Goal: Task Accomplishment & Management: Manage account settings

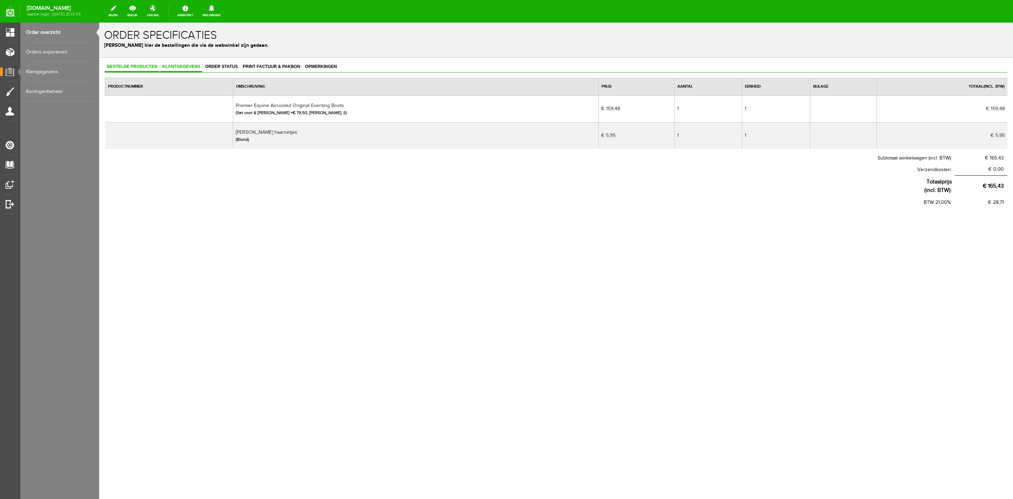
click at [180, 69] on span "Klantgegevens" at bounding box center [181, 66] width 42 height 5
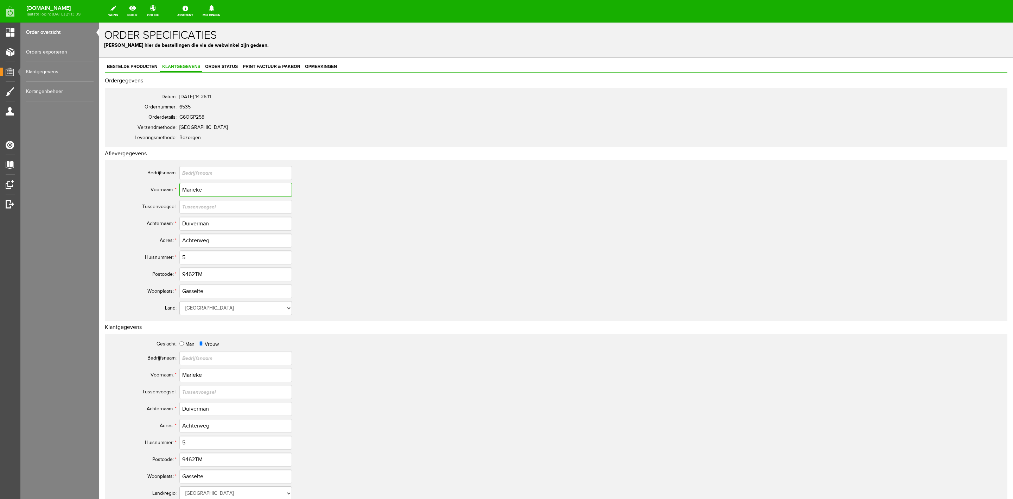
click at [201, 191] on input "Marieke" at bounding box center [235, 190] width 113 height 14
click at [200, 229] on input "Duiverman" at bounding box center [235, 223] width 113 height 14
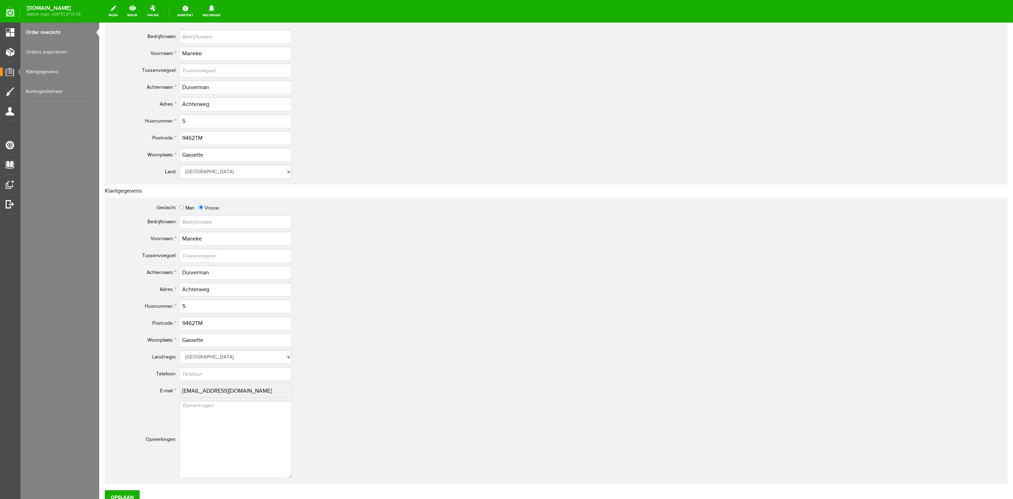
scroll to position [158, 0]
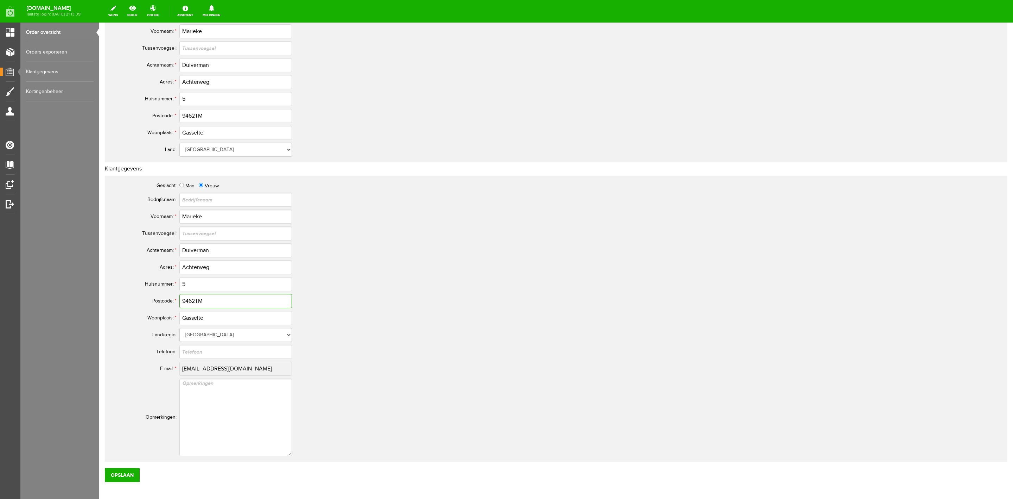
click at [196, 297] on input "9462TM" at bounding box center [235, 301] width 113 height 14
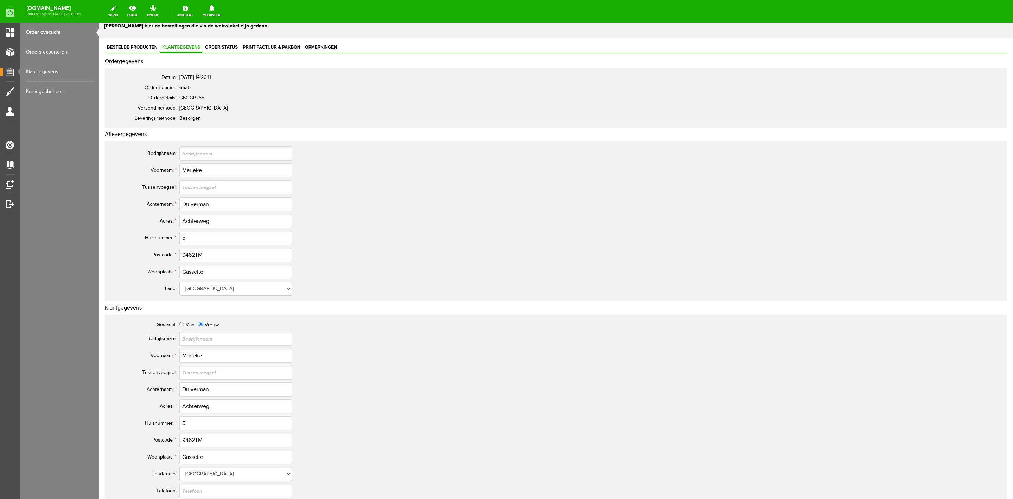
scroll to position [0, 0]
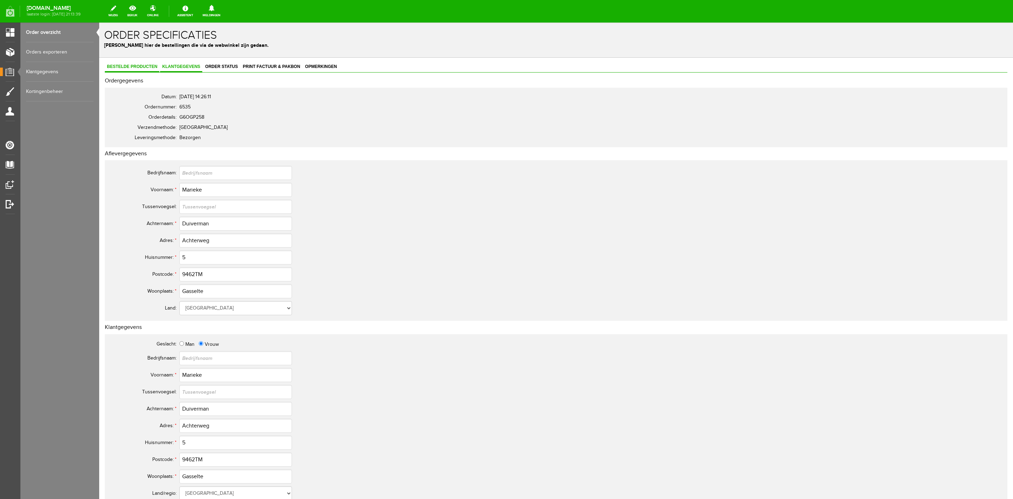
click at [125, 65] on span "Bestelde producten" at bounding box center [132, 66] width 55 height 5
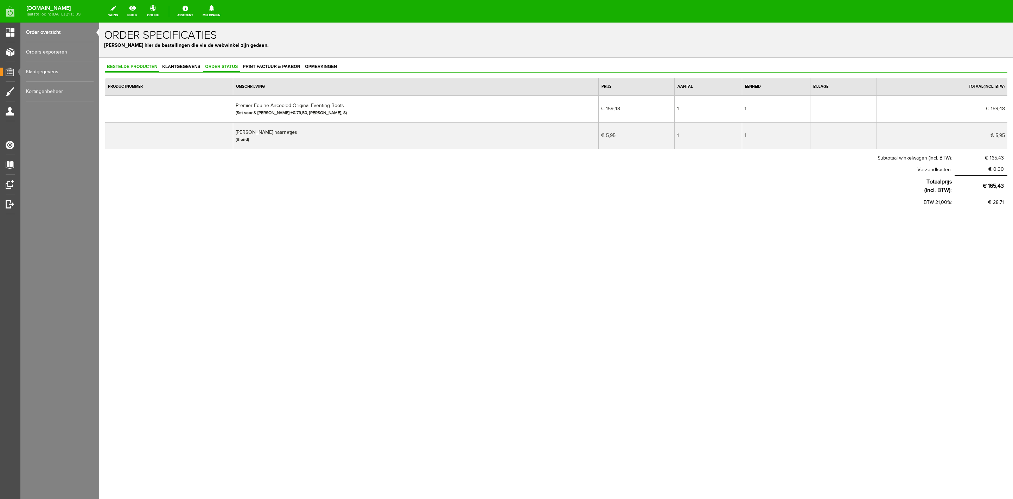
click at [219, 67] on span "Order status" at bounding box center [221, 66] width 37 height 5
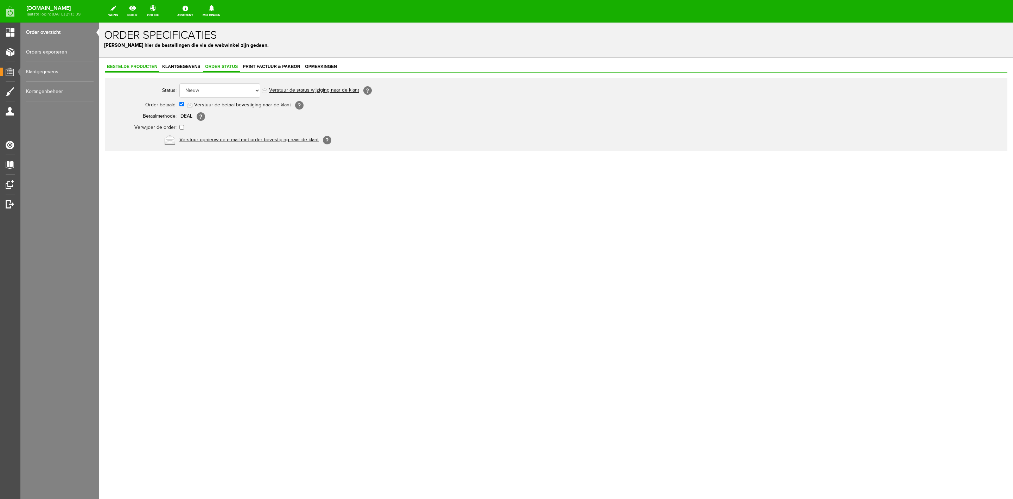
click at [139, 69] on link "Bestelde producten" at bounding box center [132, 67] width 55 height 10
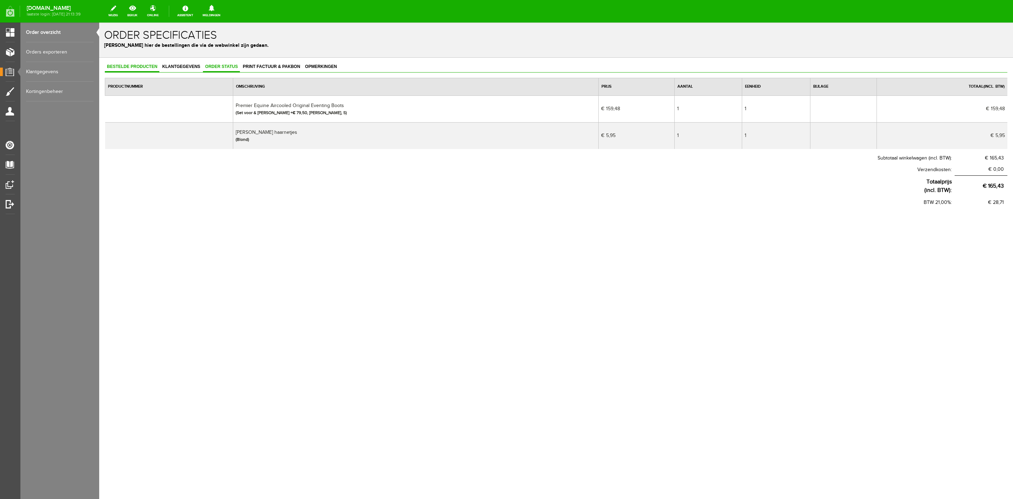
click at [210, 65] on span "Order status" at bounding box center [221, 66] width 37 height 5
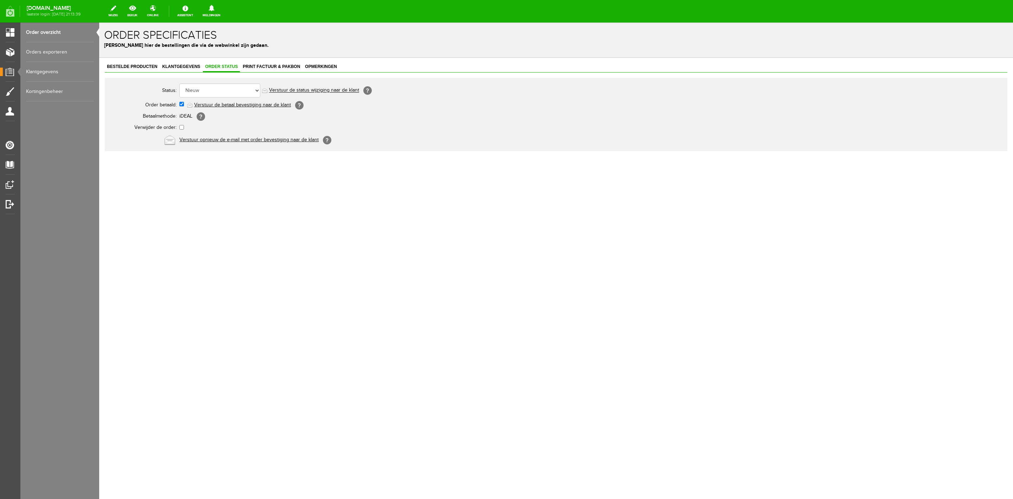
click at [44, 36] on link "Order overzicht" at bounding box center [60, 33] width 68 height 20
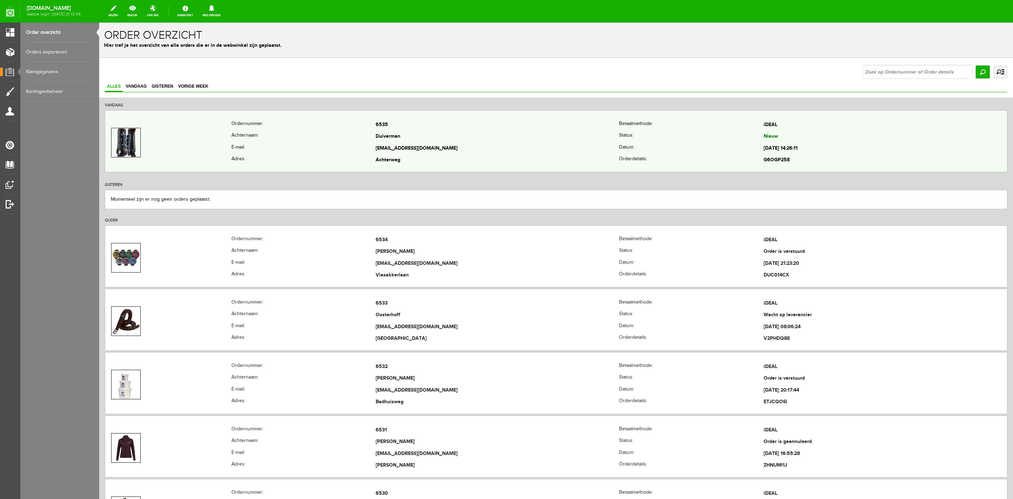
click at [177, 133] on td at bounding box center [168, 142] width 126 height 47
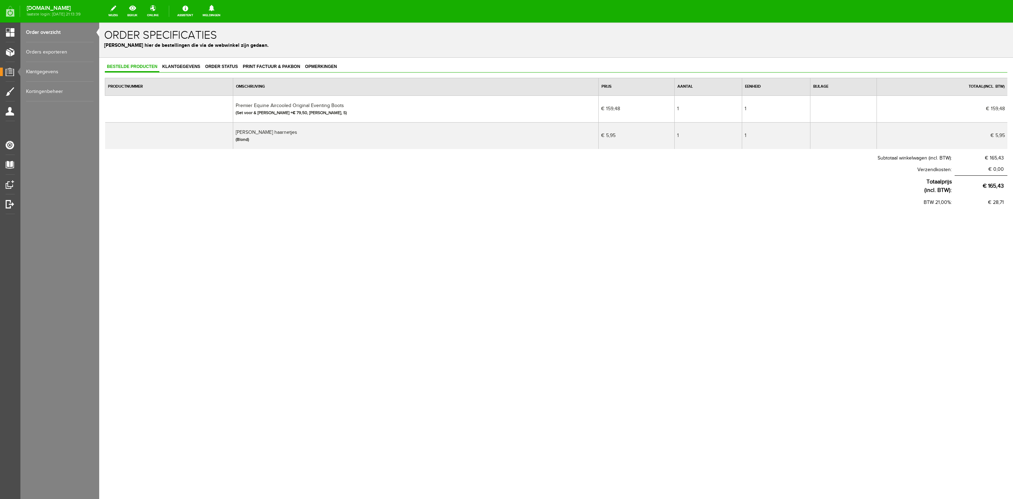
click at [255, 131] on td "[PERSON_NAME] haarnetjes (Blond)" at bounding box center [416, 135] width 366 height 27
click at [255, 130] on td "[PERSON_NAME] haarnetjes (Blond)" at bounding box center [416, 135] width 366 height 27
copy td "[PERSON_NAME] haarnetjes"
click at [223, 66] on span "Order status" at bounding box center [221, 66] width 37 height 5
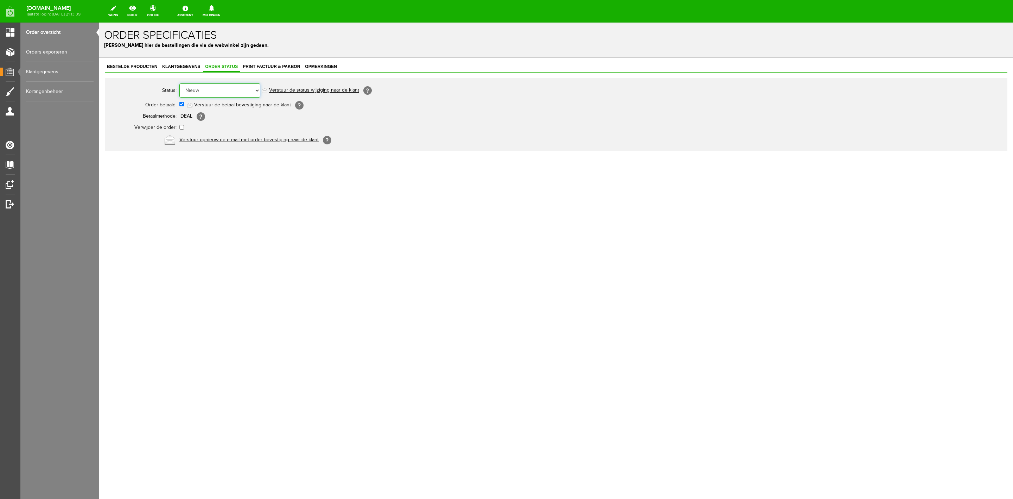
click at [232, 87] on select "Order niet afgerond Nieuw Order in behandeling Wacht op leverancier Wacht op be…" at bounding box center [219, 90] width 81 height 14
select select "5"
click at [179, 83] on select "Order niet afgerond Nieuw Order in behandeling Wacht op leverancier Wacht op be…" at bounding box center [219, 90] width 81 height 14
click at [278, 91] on link "Verstuur de status wijziging naar de klant" at bounding box center [314, 91] width 90 height 6
click at [68, 33] on link "Order overzicht" at bounding box center [60, 33] width 68 height 20
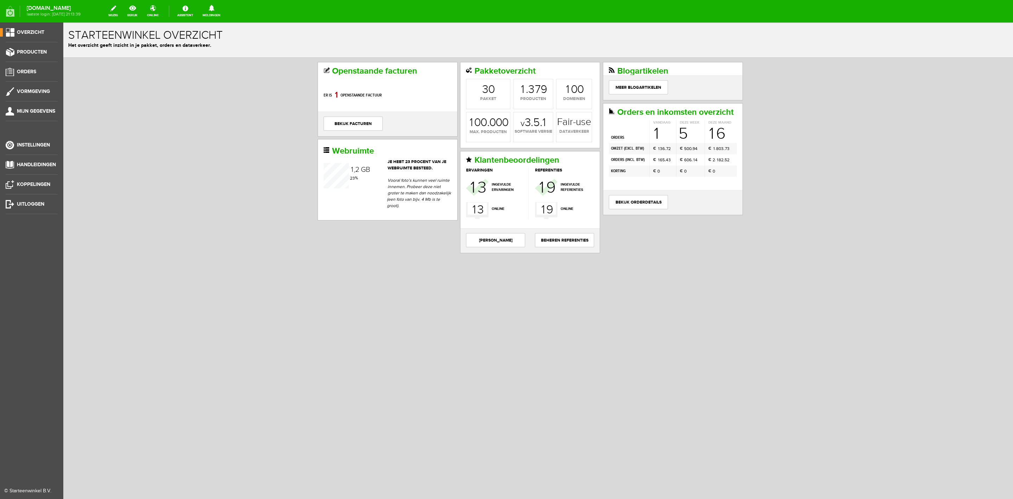
click at [27, 63] on ul "Overzicht Producten Orders Vormgeving Mijn gegevens Instellingen Handleidingen …" at bounding box center [31, 272] width 63 height 499
click at [26, 69] on span "Orders" at bounding box center [26, 72] width 19 height 6
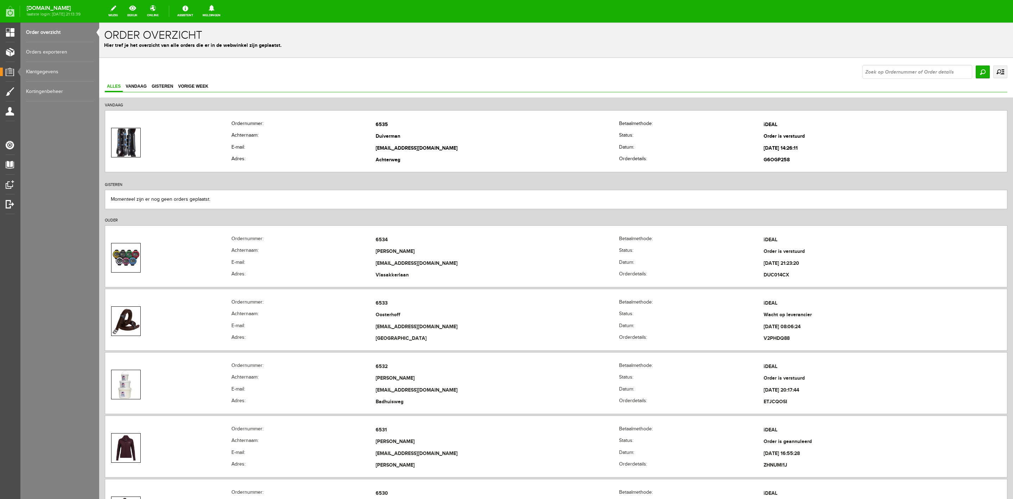
click at [994, 76] on link "uitgebreid zoeken" at bounding box center [1001, 71] width 14 height 13
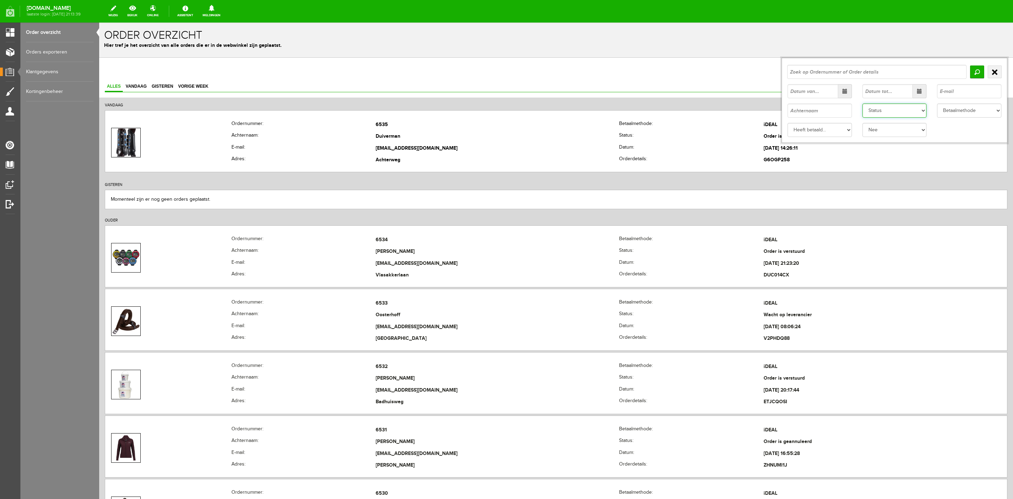
click at [873, 114] on select "Status Order niet afgerond Nieuw Order in behandeling Wacht op leverancier Wach…" at bounding box center [895, 110] width 64 height 14
click at [863, 103] on select "Status Order niet afgerond Nieuw Order in behandeling Wacht op leverancier Wach…" at bounding box center [895, 110] width 64 height 14
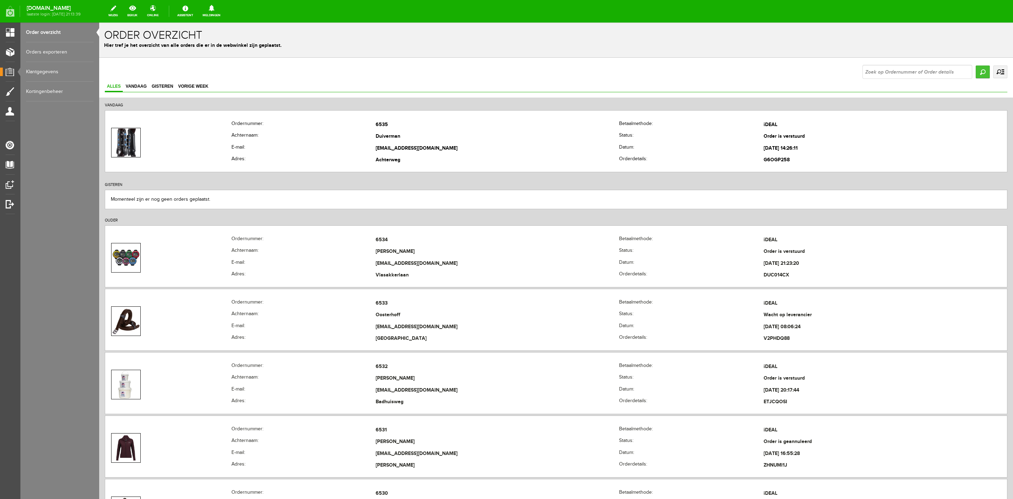
click at [976, 71] on input "Zoeken" at bounding box center [983, 71] width 14 height 13
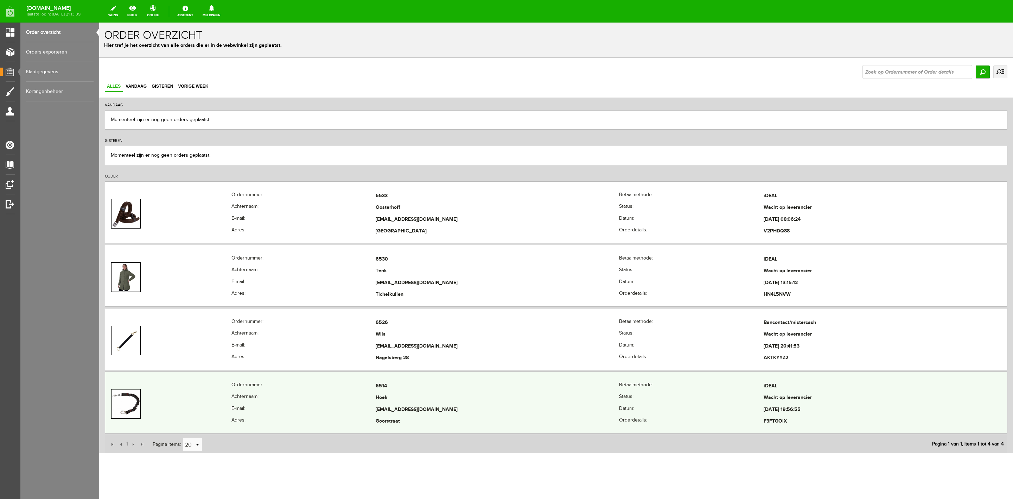
click at [266, 386] on th "Ordernummer:" at bounding box center [304, 386] width 144 height 12
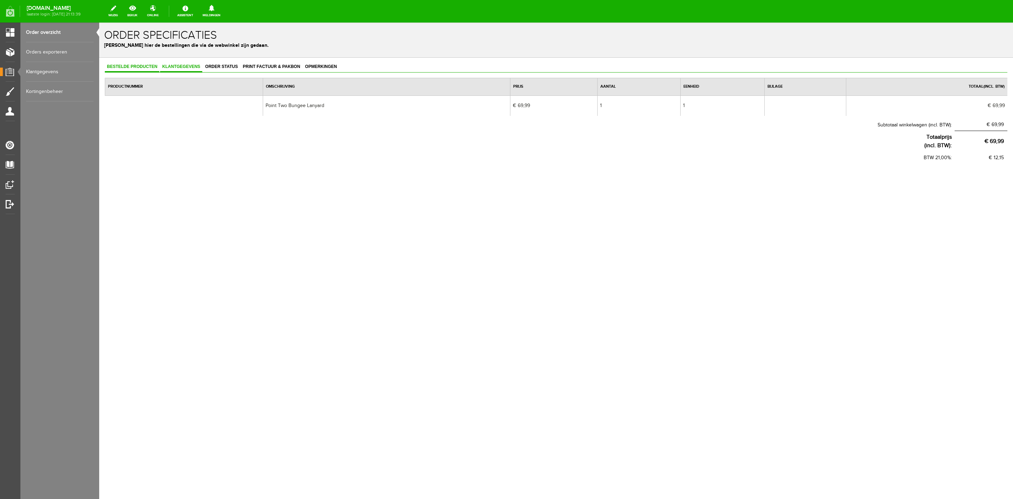
click at [176, 69] on link "Klantgegevens" at bounding box center [181, 67] width 42 height 10
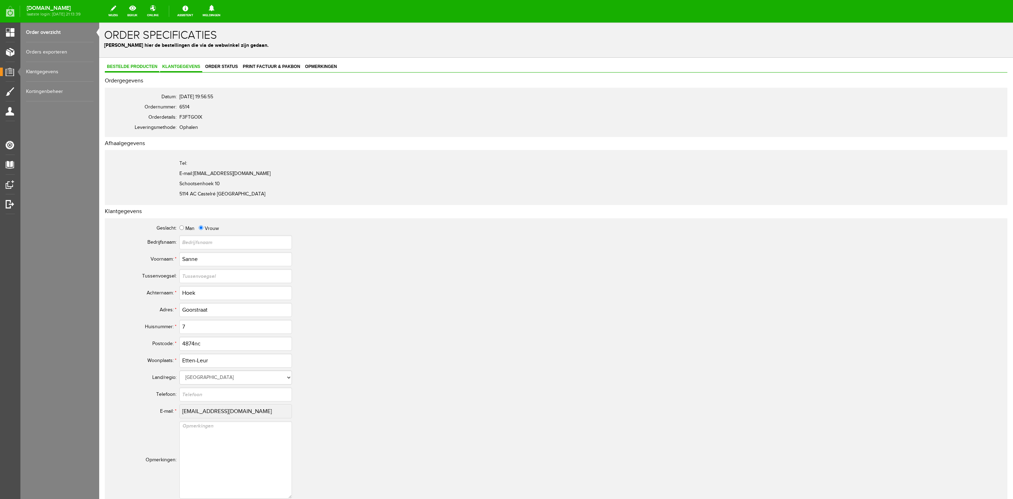
click at [143, 70] on link "Bestelde producten" at bounding box center [132, 67] width 55 height 10
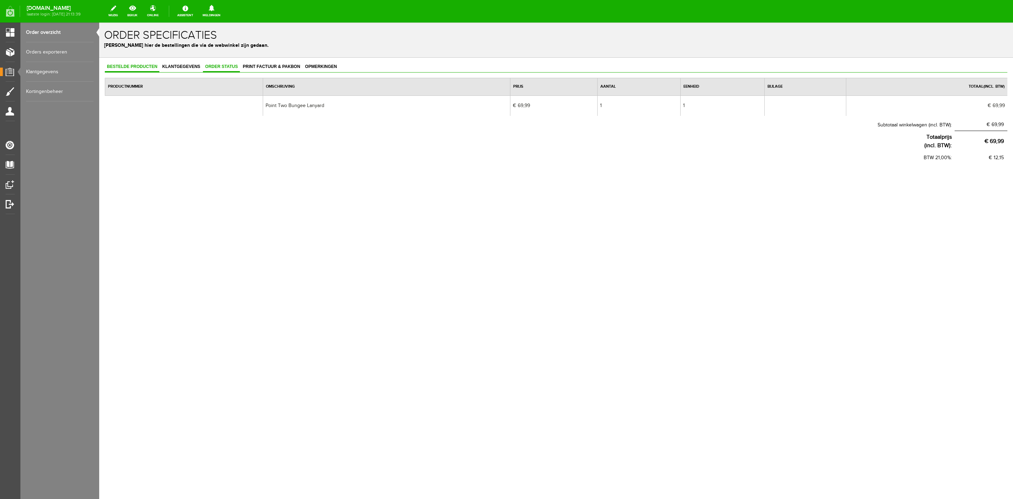
click at [236, 70] on link "Order status" at bounding box center [221, 67] width 37 height 10
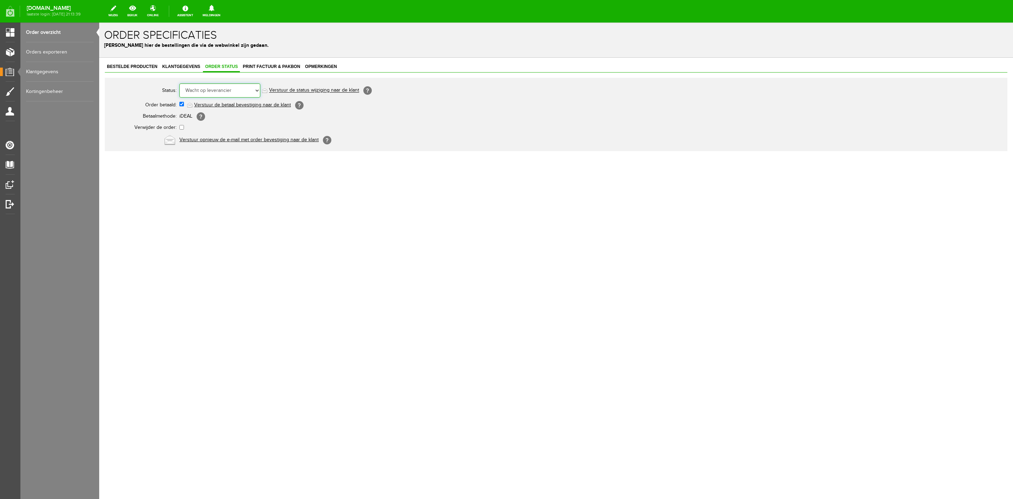
click at [233, 92] on select "Order niet afgerond Nieuw Order in behandeling Wacht op leverancier Wacht op be…" at bounding box center [219, 90] width 81 height 14
select select "12"
click at [179, 83] on select "Order niet afgerond Nieuw Order in behandeling Wacht op leverancier Wacht op be…" at bounding box center [219, 90] width 81 height 14
click at [284, 87] on td "Order niet afgerond Nieuw Order in behandeling Wacht op leverancier Wacht op be…" at bounding box center [312, 90] width 267 height 17
click at [282, 91] on link "Verstuur de status wijziging naar de klant" at bounding box center [314, 91] width 90 height 6
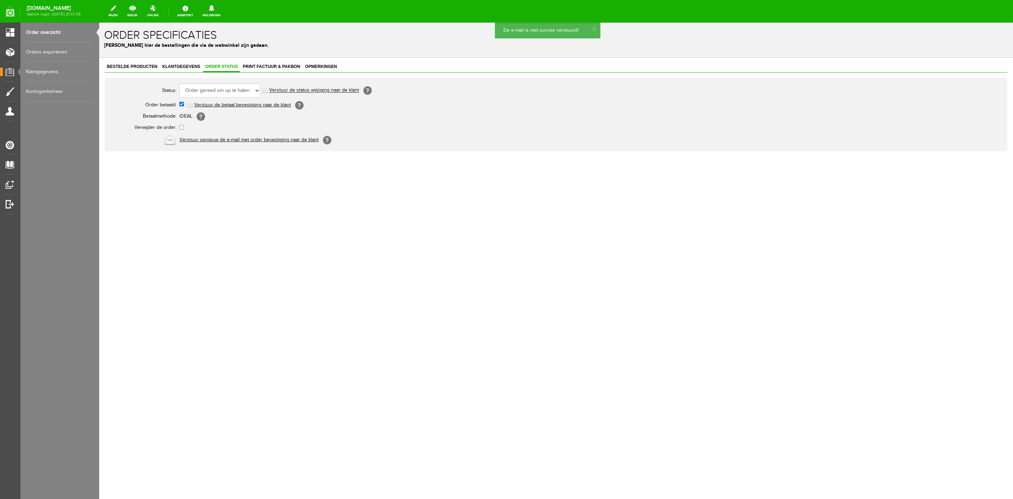
click at [66, 33] on link "Order overzicht" at bounding box center [60, 33] width 68 height 20
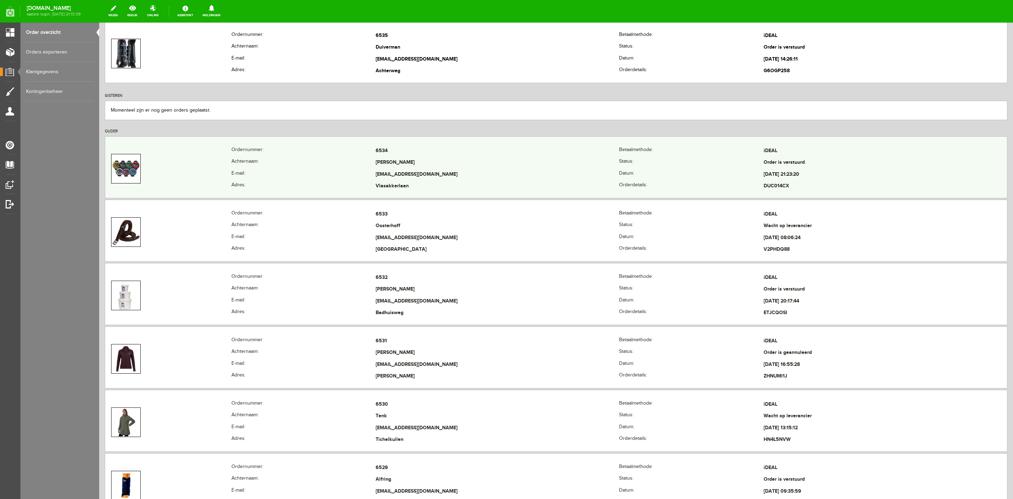
scroll to position [158, 0]
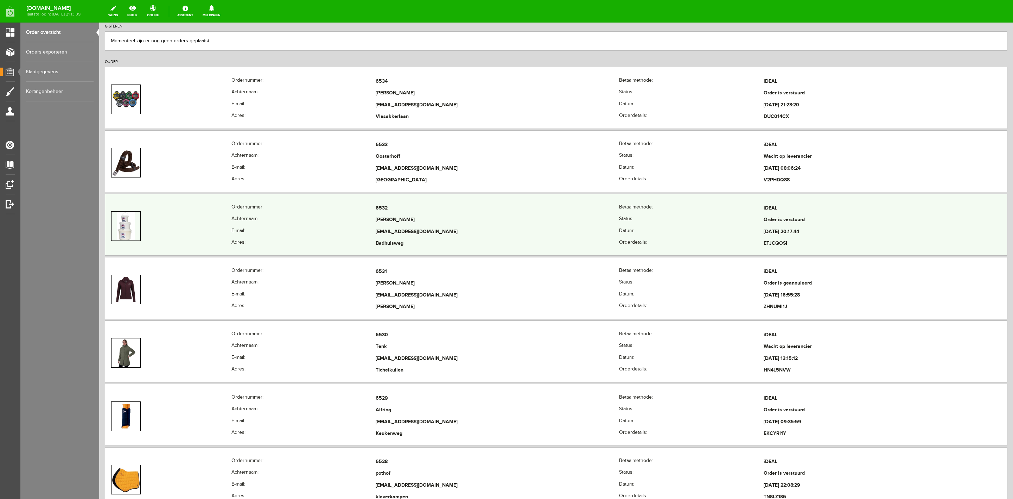
click at [217, 233] on td at bounding box center [168, 225] width 126 height 47
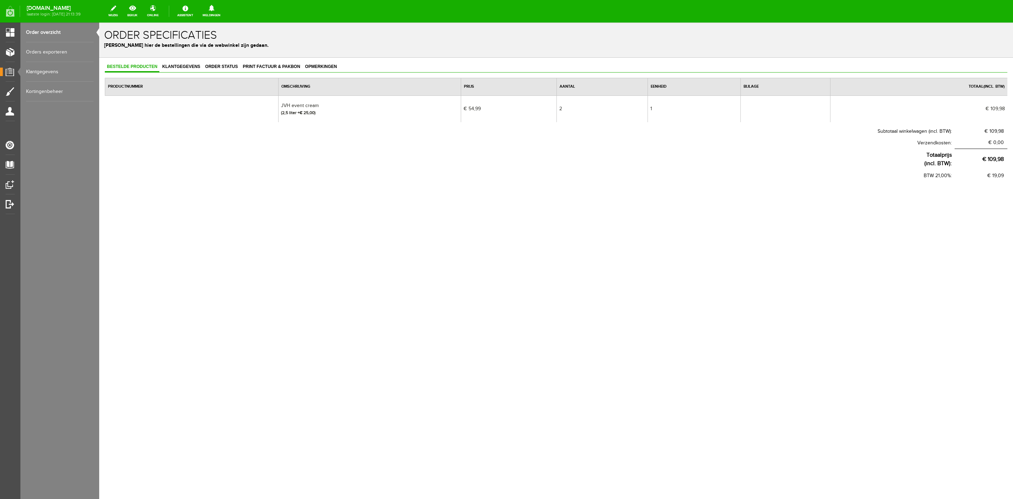
click at [50, 35] on link "Order overzicht" at bounding box center [60, 33] width 68 height 20
